Goal: Communication & Community: Answer question/provide support

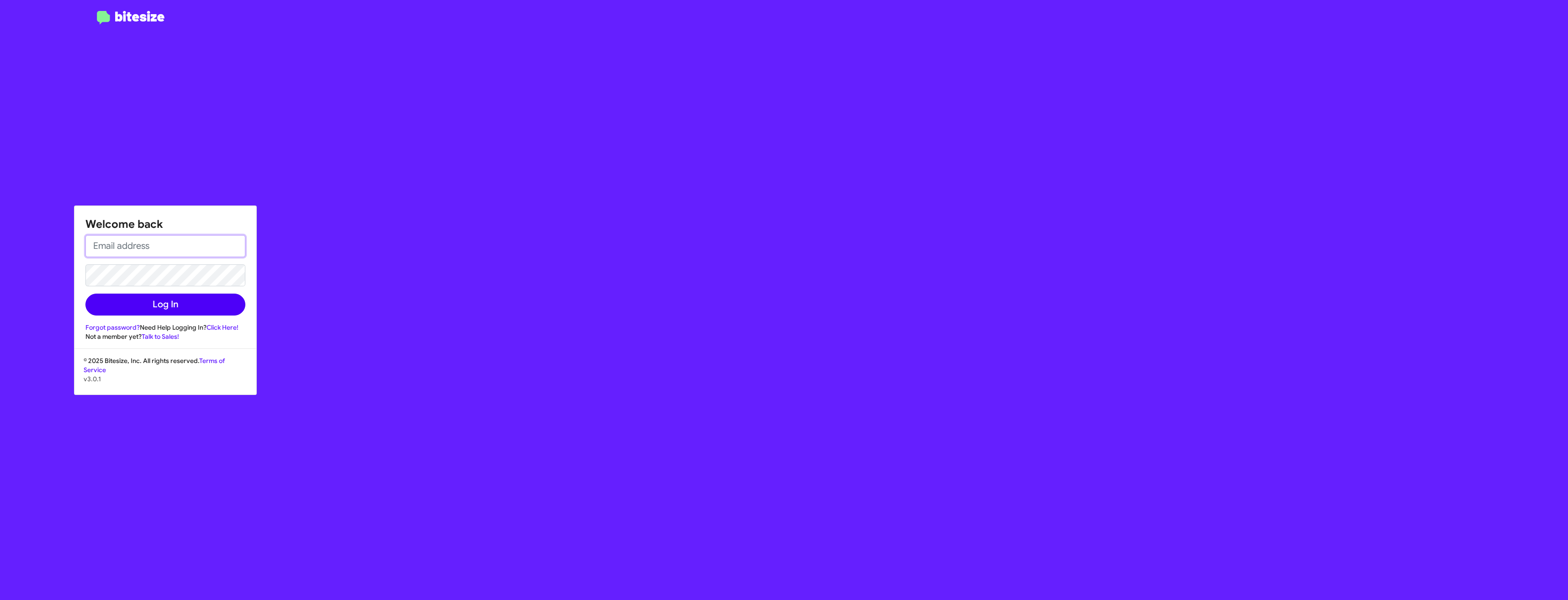
type input "[EMAIL_ADDRESS][DOMAIN_NAME]"
click at [144, 302] on button "Log In" at bounding box center [165, 305] width 160 height 22
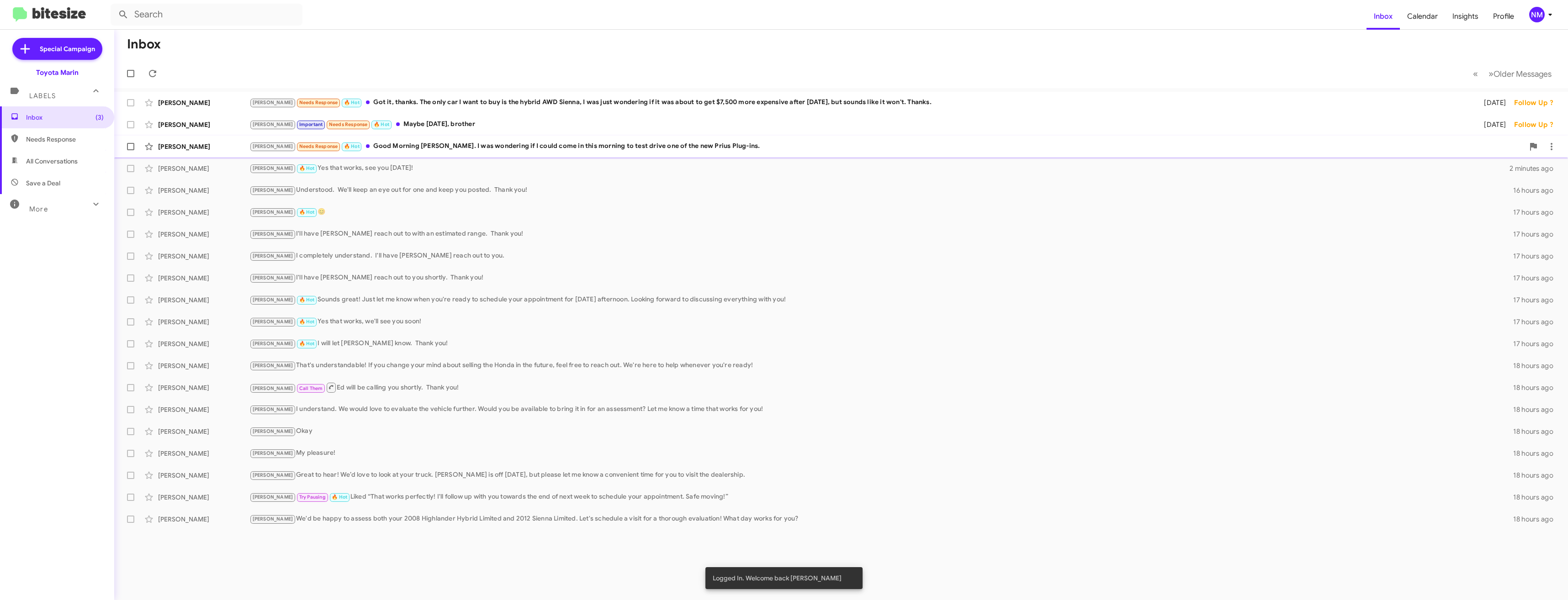
click at [598, 143] on div "[PERSON_NAME] Needs Response 🔥 Hot Good Morning [PERSON_NAME]. I was wondering …" at bounding box center [887, 146] width 1275 height 10
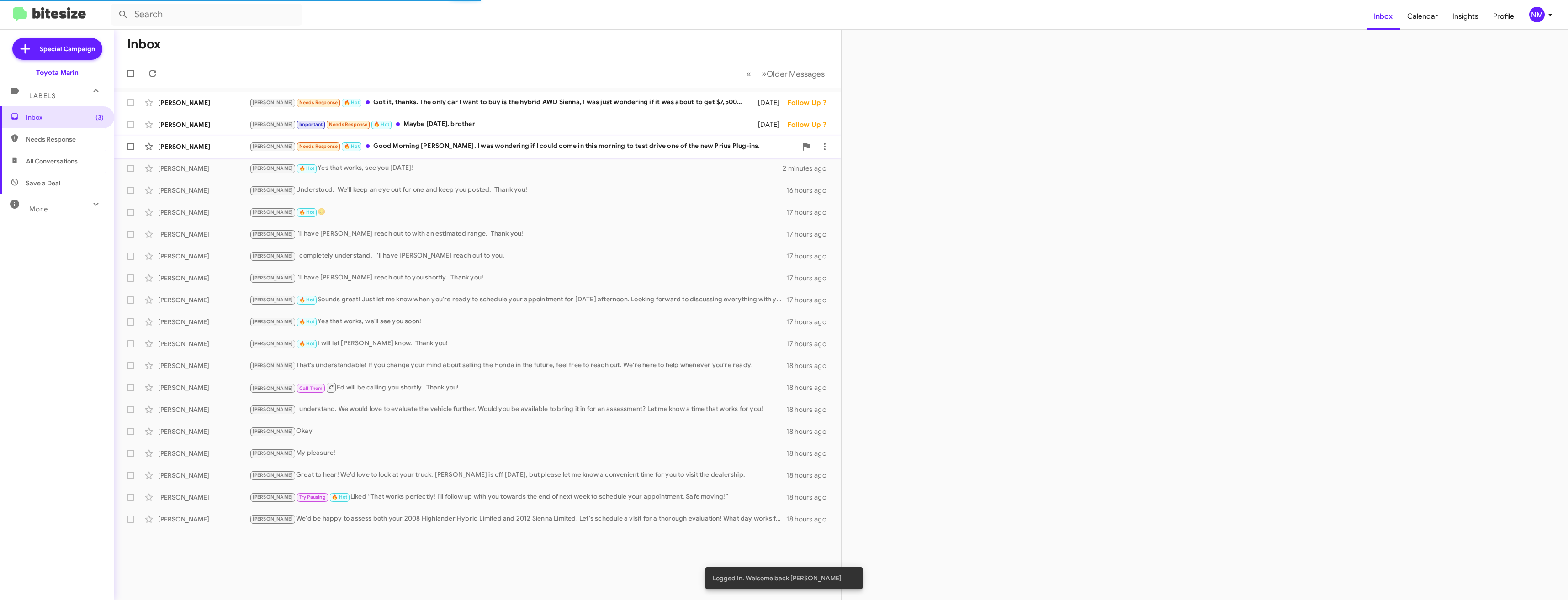
click at [595, 148] on div "[PERSON_NAME] Needs Response 🔥 Hot Good Morning [PERSON_NAME]. I was wondering …" at bounding box center [523, 146] width 548 height 10
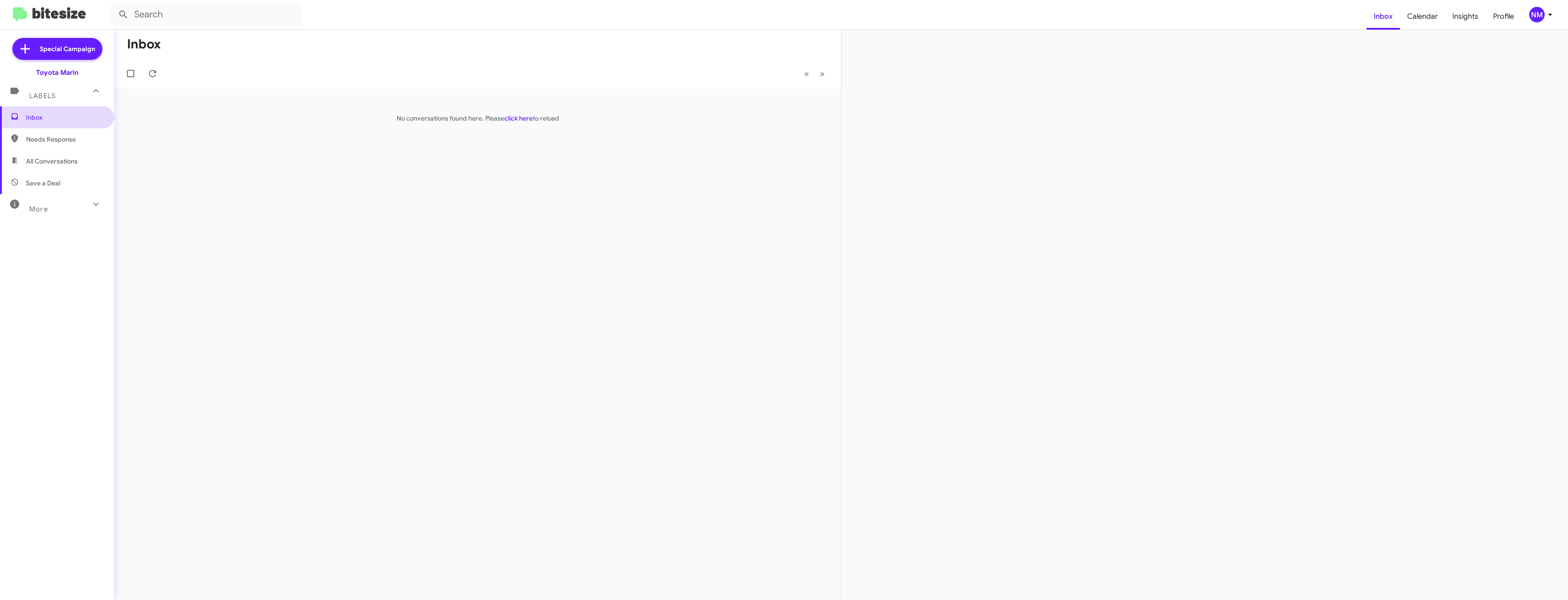
click at [51, 121] on span "Inbox" at bounding box center [65, 117] width 78 height 9
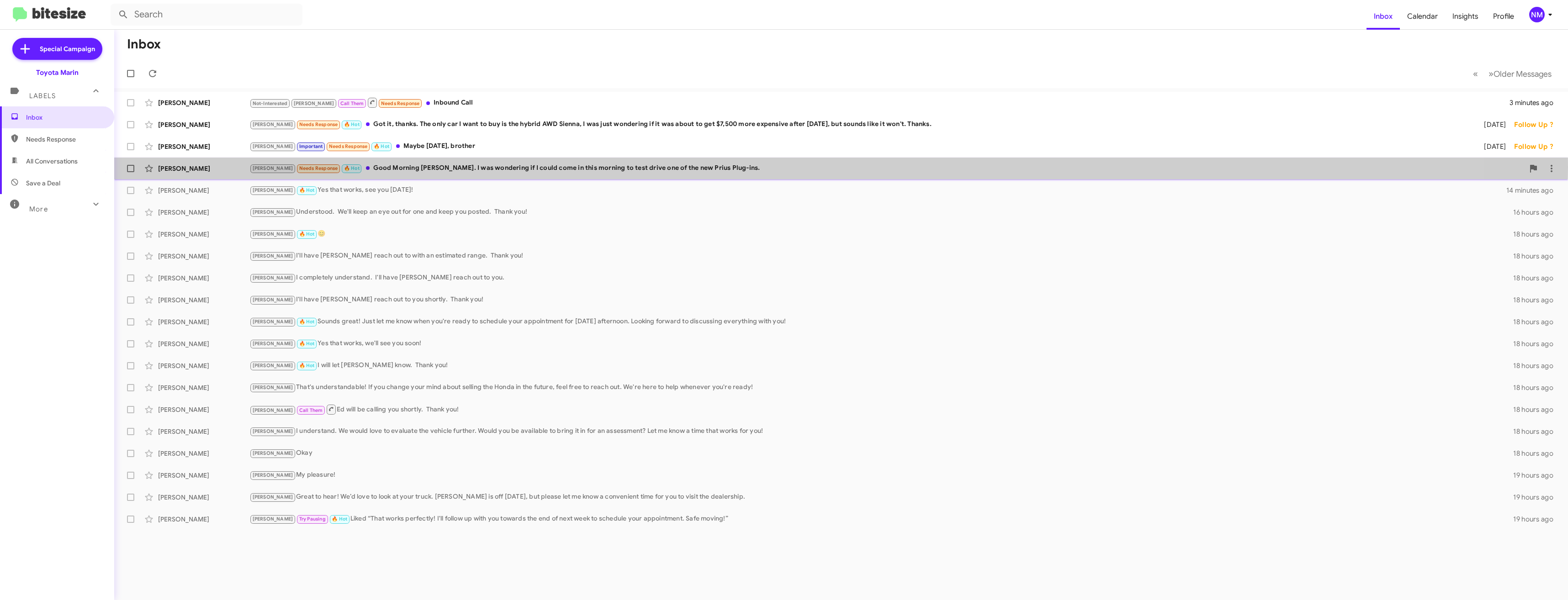
click at [481, 167] on div "[PERSON_NAME] Needs Response 🔥 Hot Good Morning [PERSON_NAME]. I was wondering …" at bounding box center [887, 168] width 1275 height 10
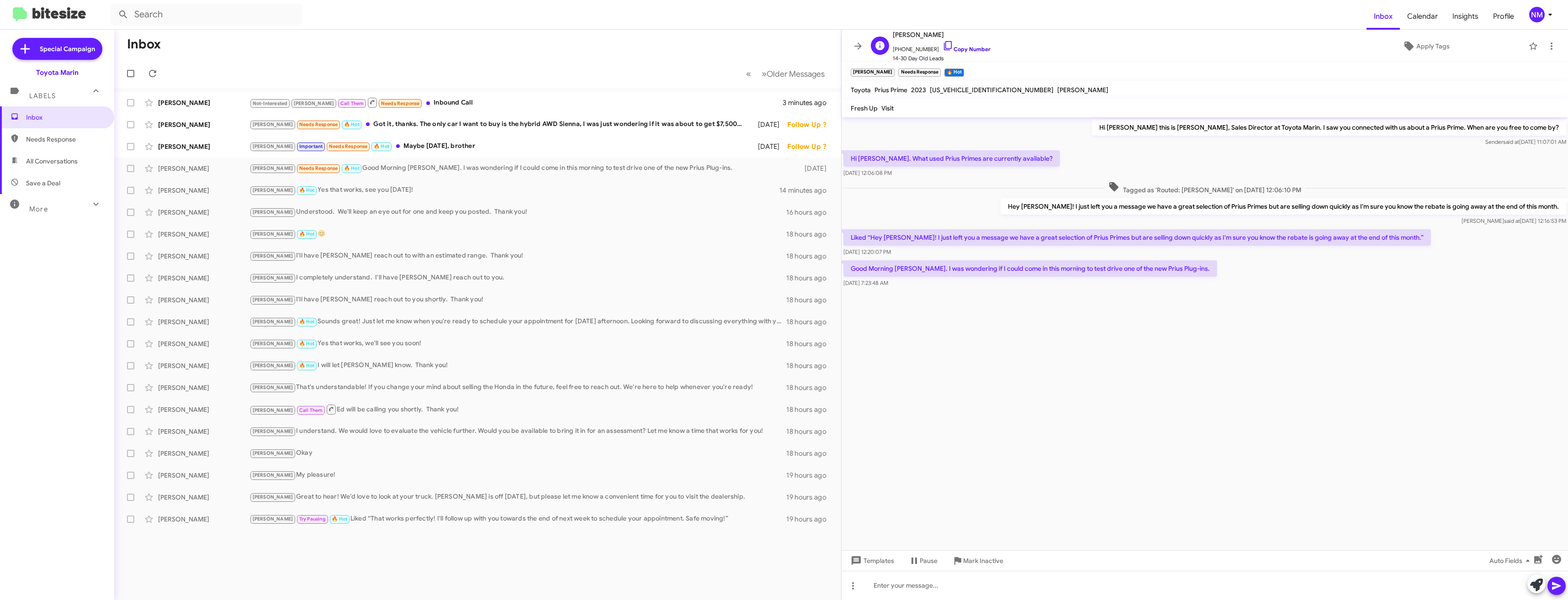
click at [946, 49] on link "Copy Number" at bounding box center [966, 49] width 48 height 7
click at [914, 581] on div at bounding box center [1205, 585] width 726 height 29
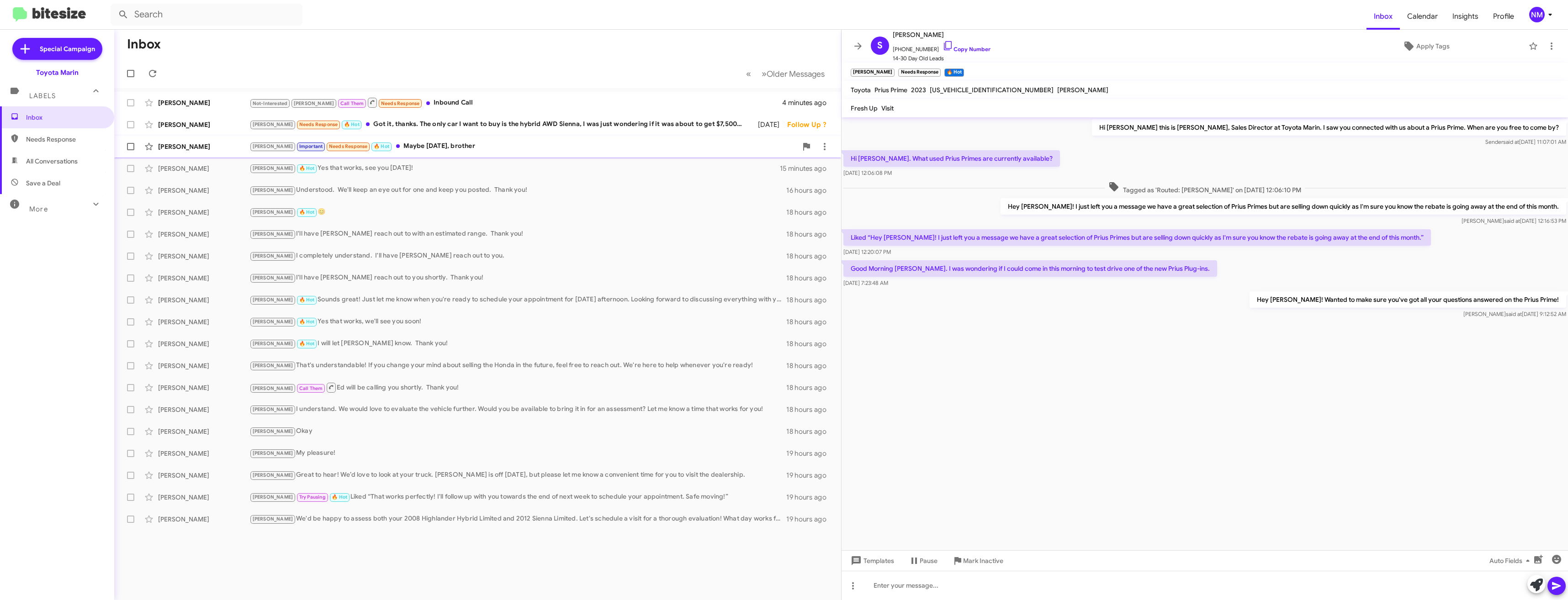
click at [404, 152] on div "Josue Delgado Rubiano Joel Important Needs Response 🔥 Hot Maybe tomorrow, broth…" at bounding box center [478, 147] width 712 height 18
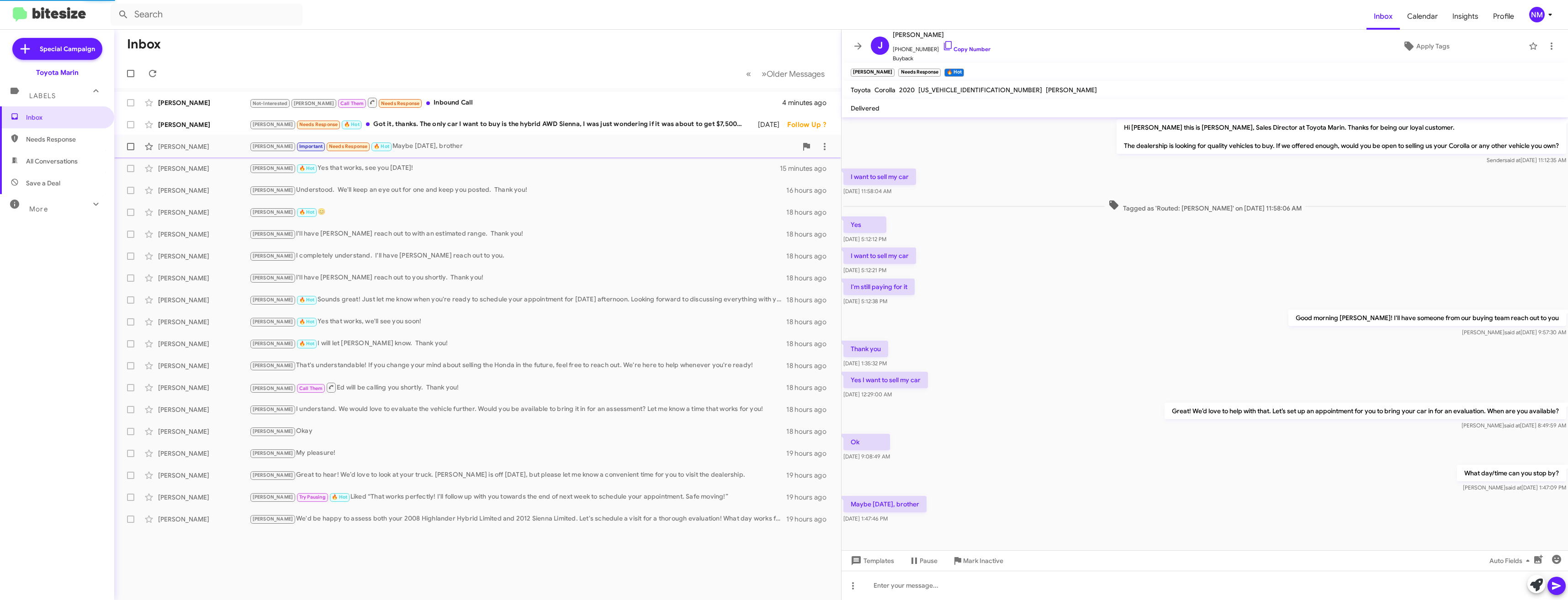
scroll to position [5, 0]
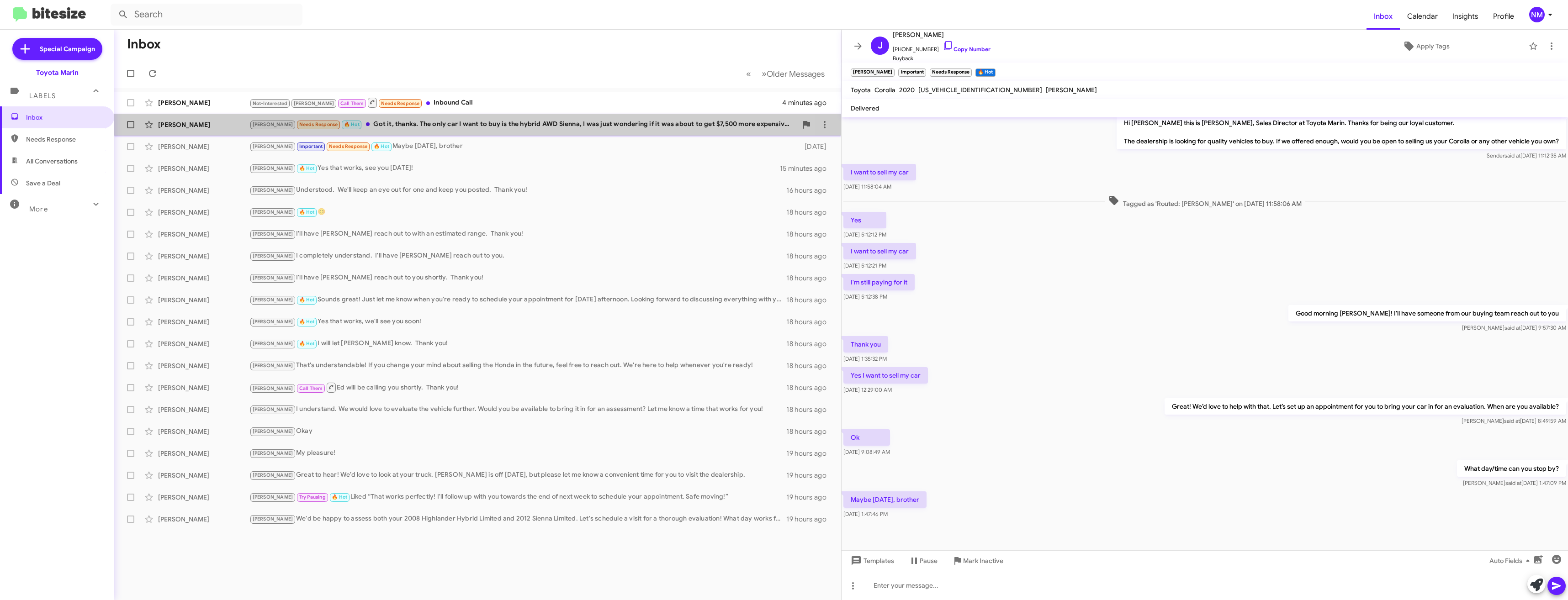
click at [422, 131] on div "Audrey Lin Joel Needs Response 🔥 Hot Got it, thanks. The only car I want to buy…" at bounding box center [478, 125] width 712 height 18
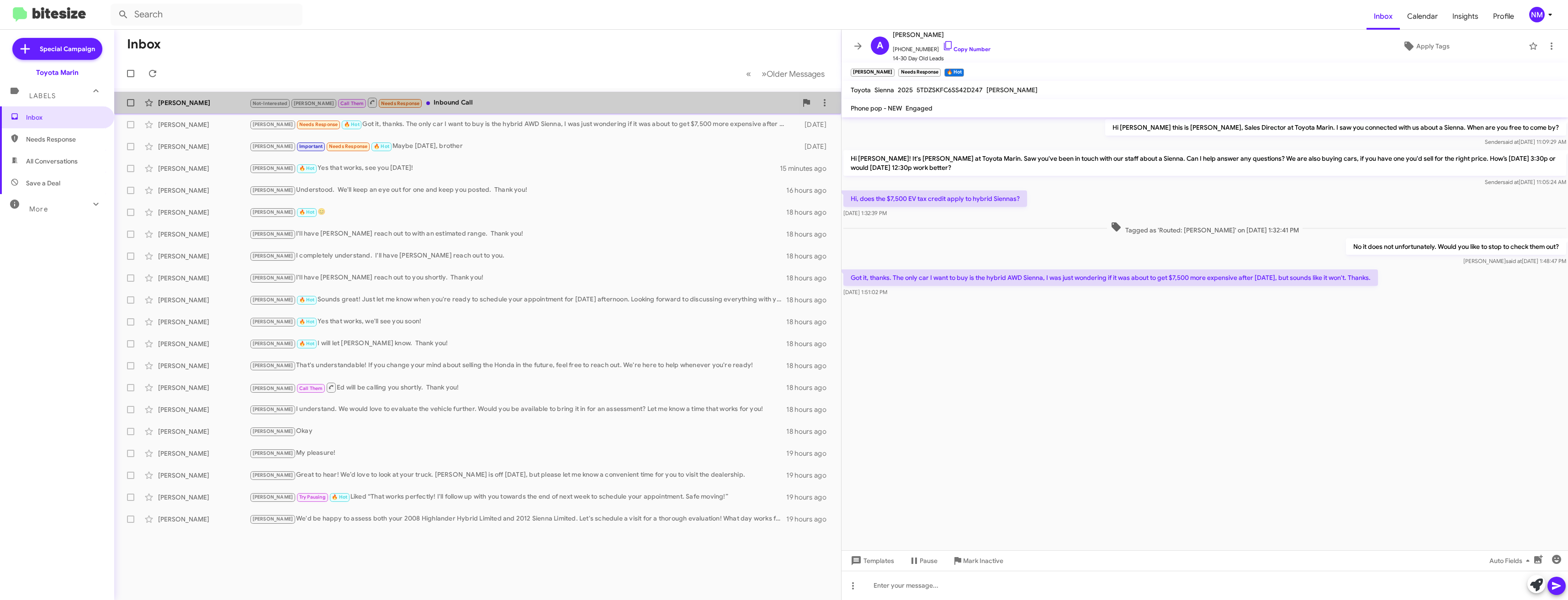
click at [413, 100] on div "Not-Interested Tony Call Them Needs Response Inbound Call" at bounding box center [523, 102] width 548 height 12
